Goal: Find specific page/section: Find specific page/section

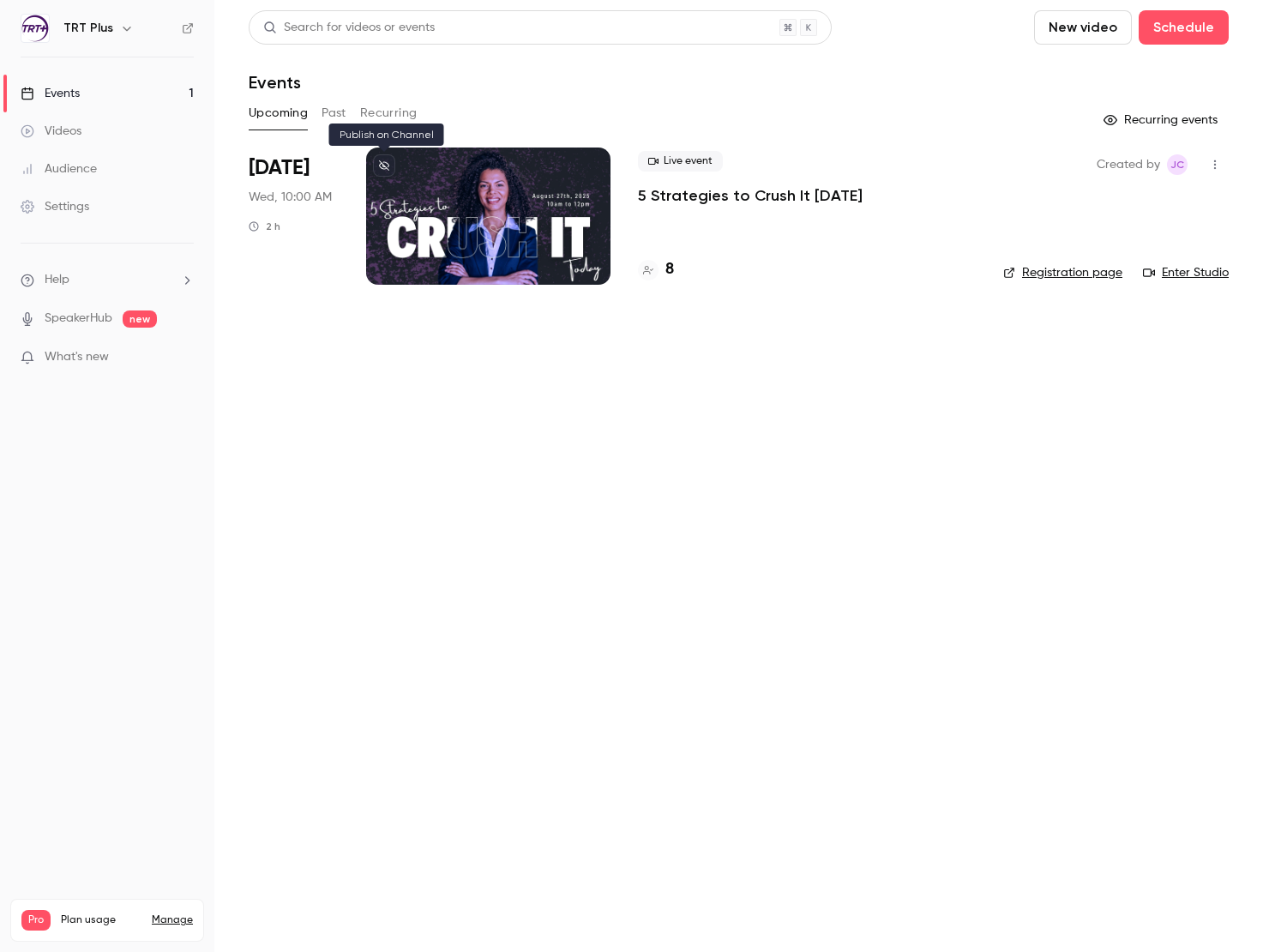
click at [384, 165] on icon at bounding box center [384, 165] width 11 height 11
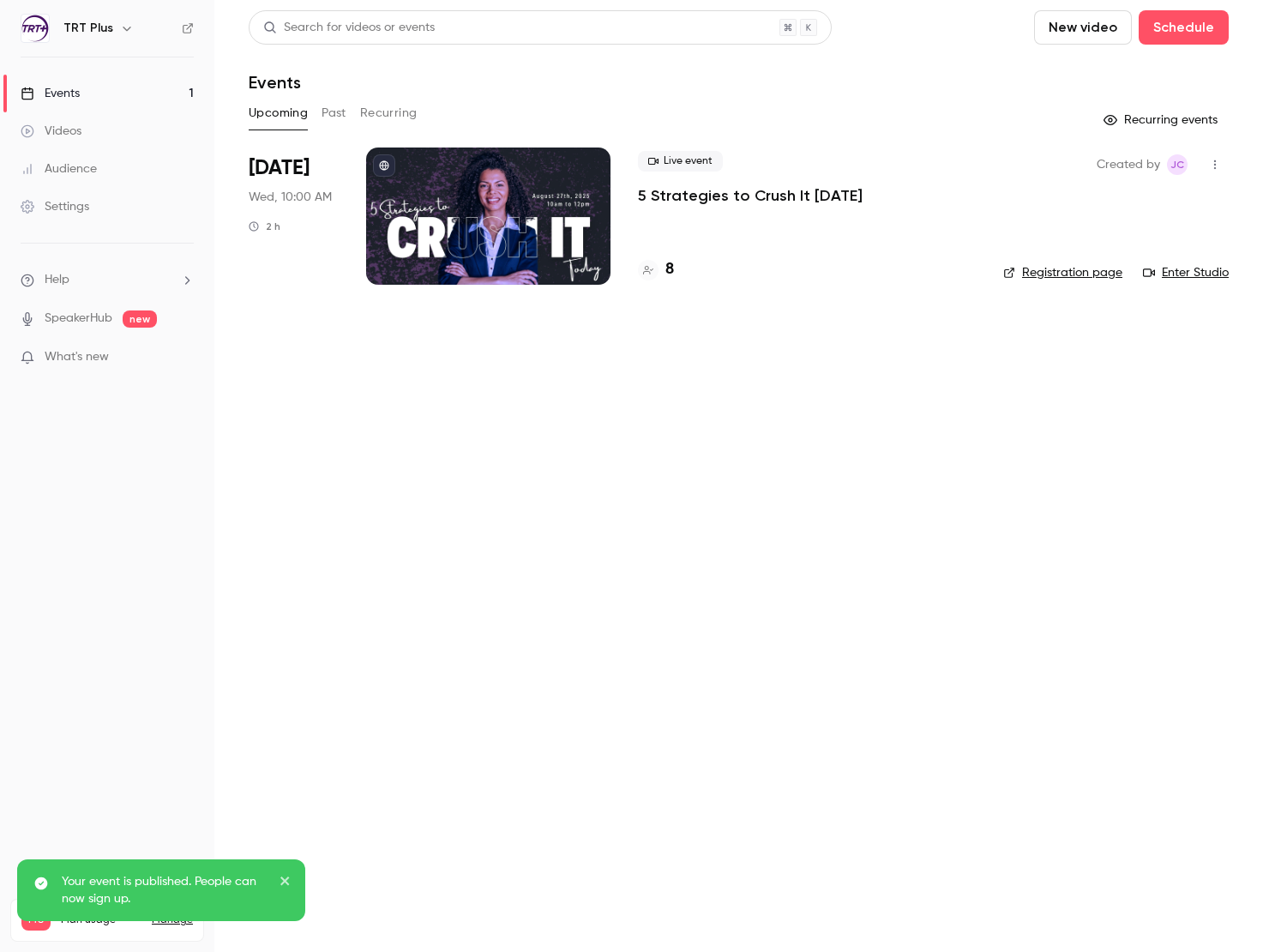
click at [501, 217] on div at bounding box center [488, 216] width 244 height 137
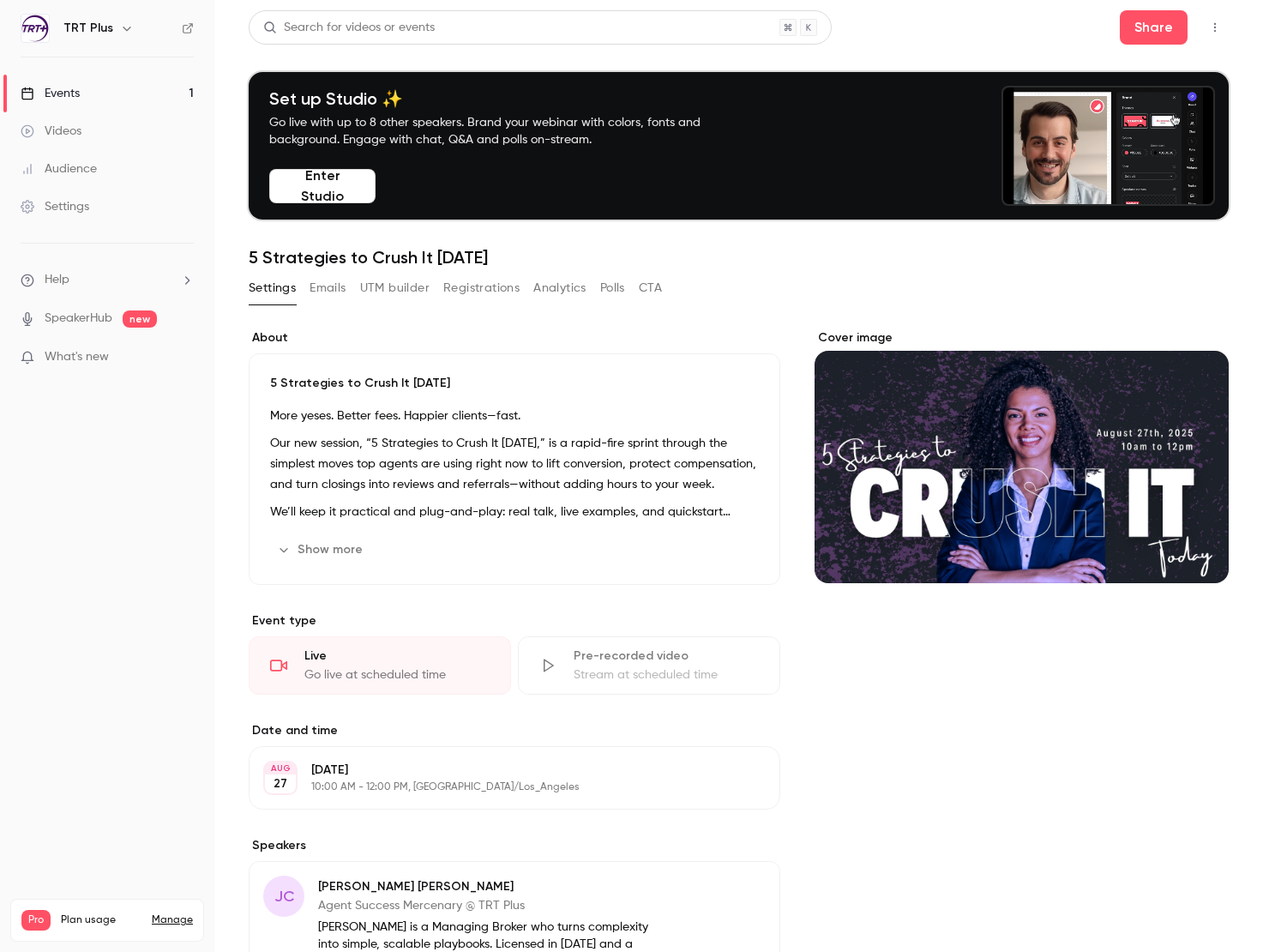
click at [338, 186] on button "Enter Studio" at bounding box center [323, 186] width 106 height 34
